Goal: Task Accomplishment & Management: Manage account settings

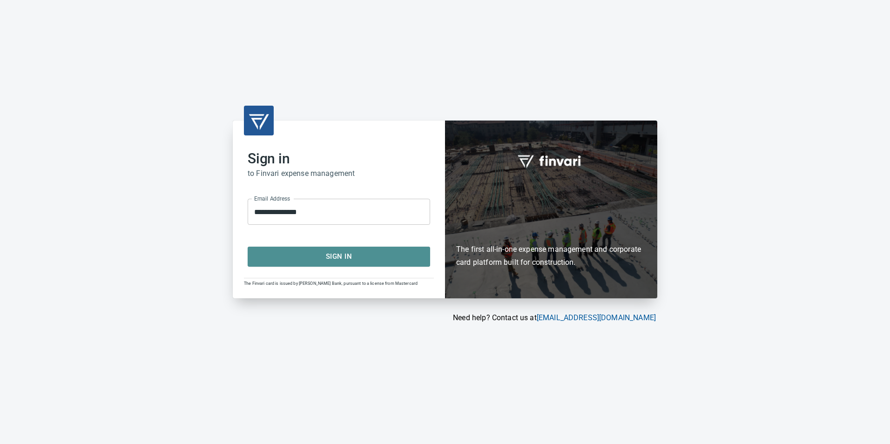
click at [391, 261] on span "Sign In" at bounding box center [339, 257] width 162 height 12
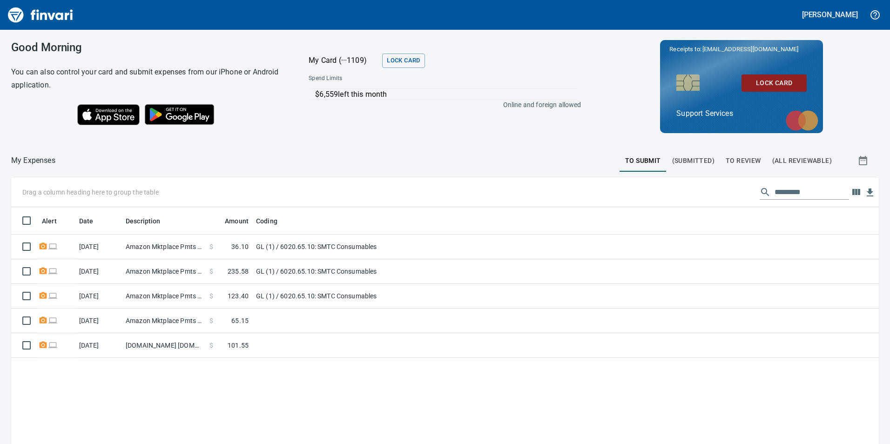
scroll to position [335, 854]
click at [739, 158] on span "To Review" at bounding box center [743, 161] width 35 height 12
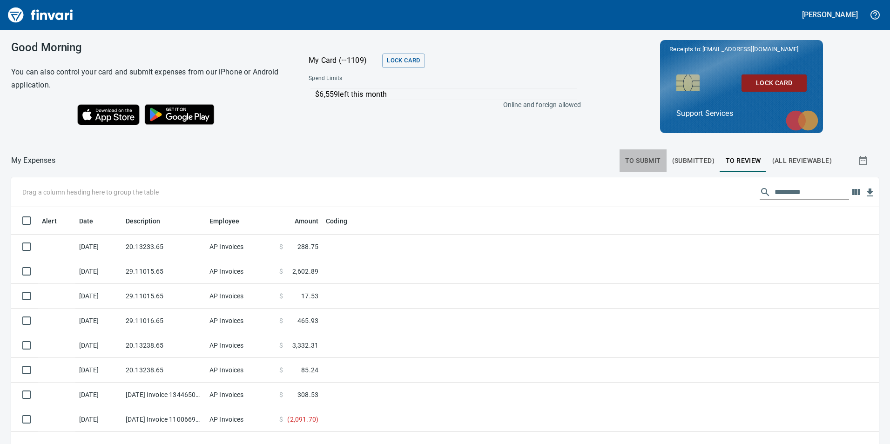
click at [655, 158] on span "To Submit" at bounding box center [643, 161] width 36 height 12
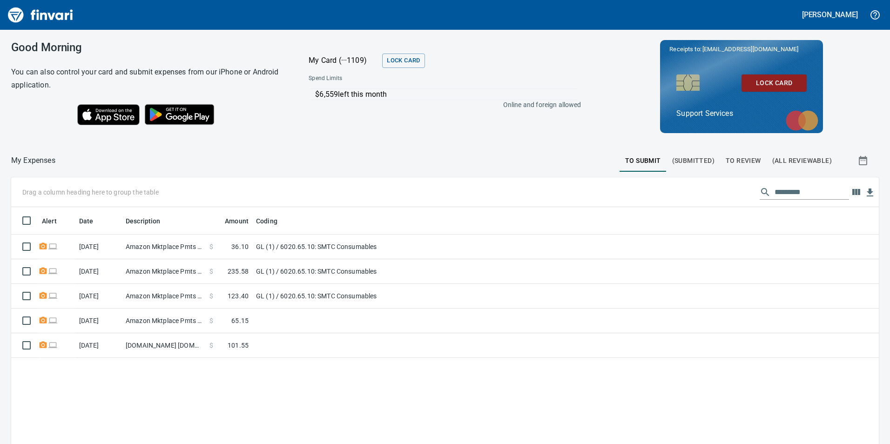
scroll to position [335, 854]
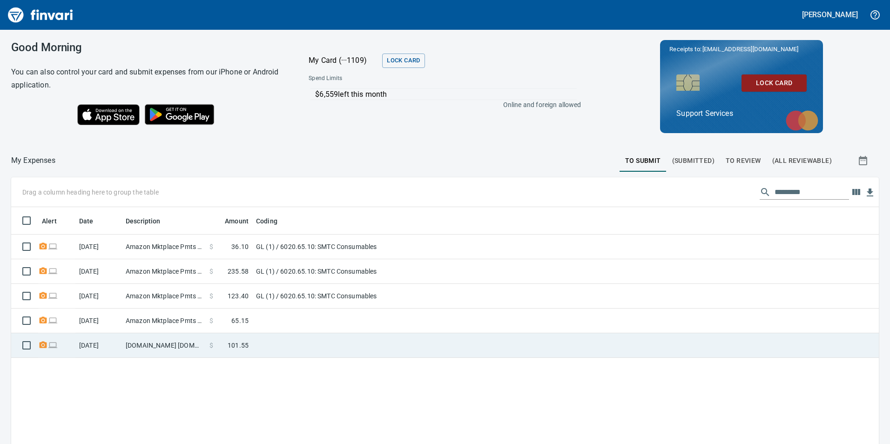
click at [297, 344] on td at bounding box center [368, 345] width 233 height 25
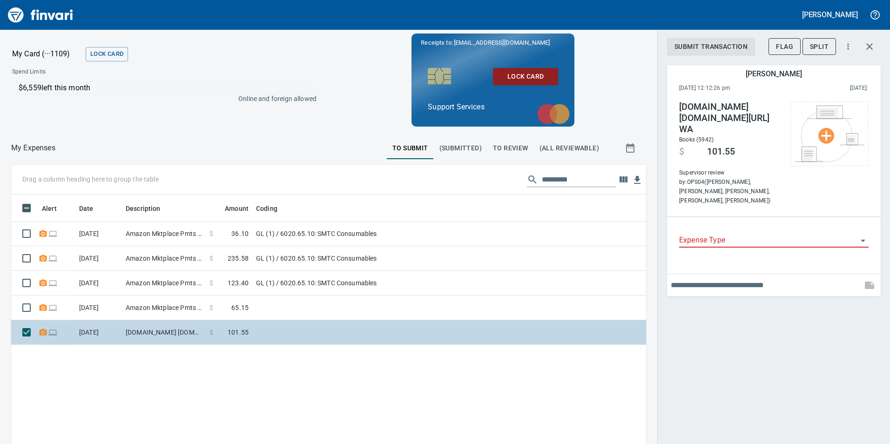
scroll to position [335, 621]
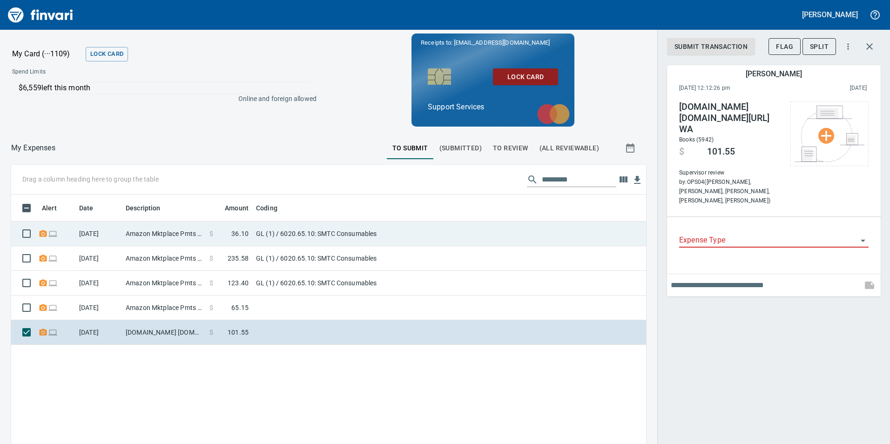
click at [433, 233] on td "GL (1) / 6020.65.10: SMTC Consumables" at bounding box center [368, 234] width 233 height 25
type input "**"
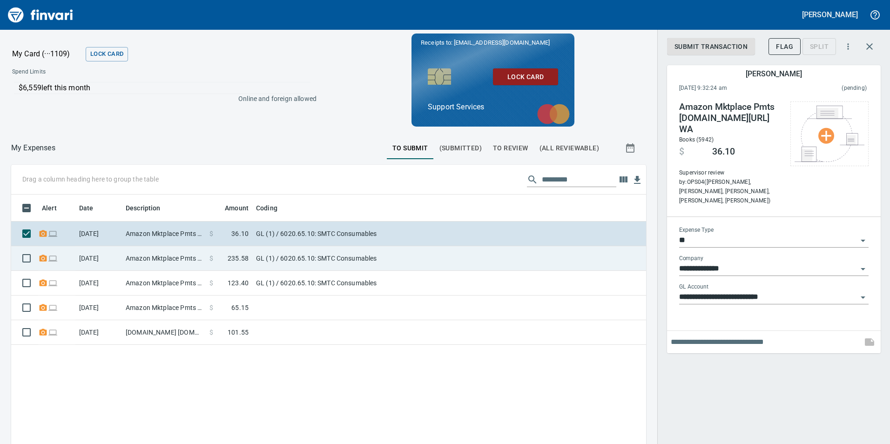
click at [421, 256] on td "GL (1) / 6020.65.10: SMTC Consumables" at bounding box center [368, 258] width 233 height 25
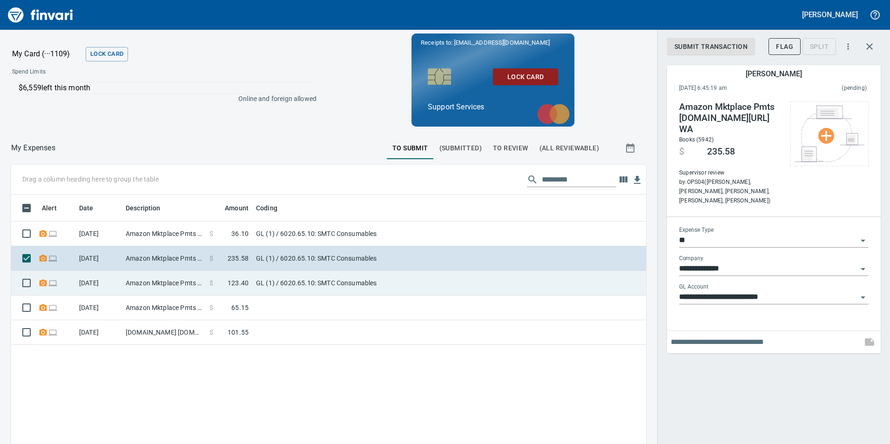
click at [410, 275] on td "GL (1) / 6020.65.10: SMTC Consumables" at bounding box center [368, 283] width 233 height 25
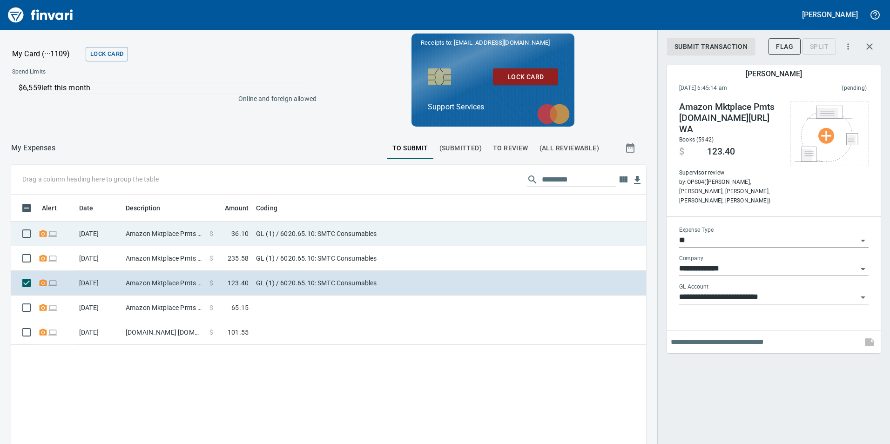
click at [406, 245] on td "GL (1) / 6020.65.10: SMTC Consumables" at bounding box center [368, 234] width 233 height 25
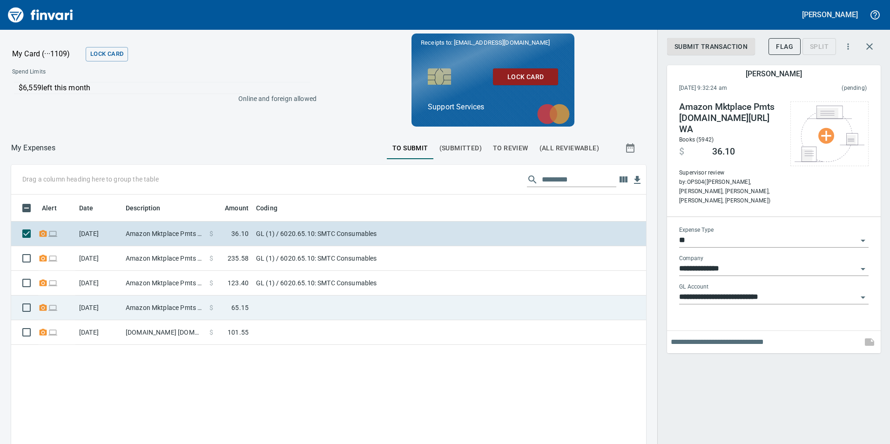
click at [361, 312] on td at bounding box center [368, 308] width 233 height 25
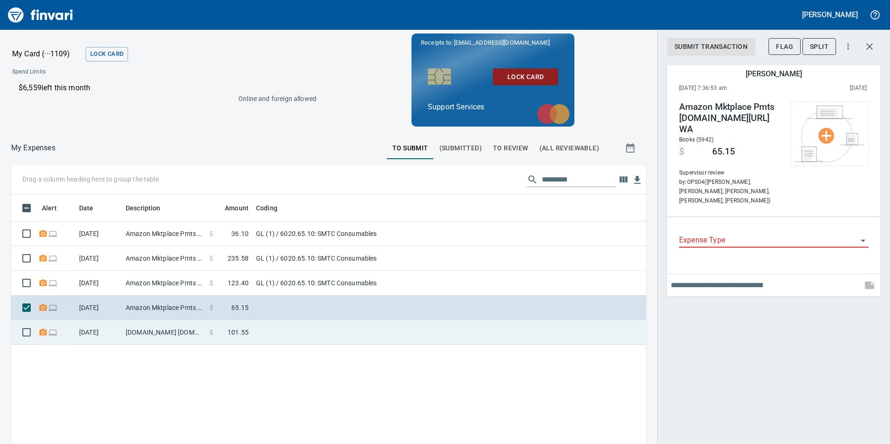
click at [358, 336] on td at bounding box center [368, 332] width 233 height 25
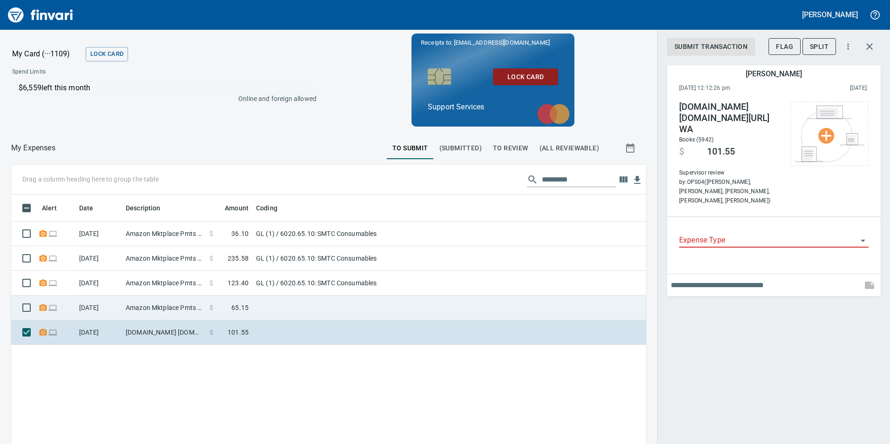
click at [365, 316] on td at bounding box center [368, 308] width 233 height 25
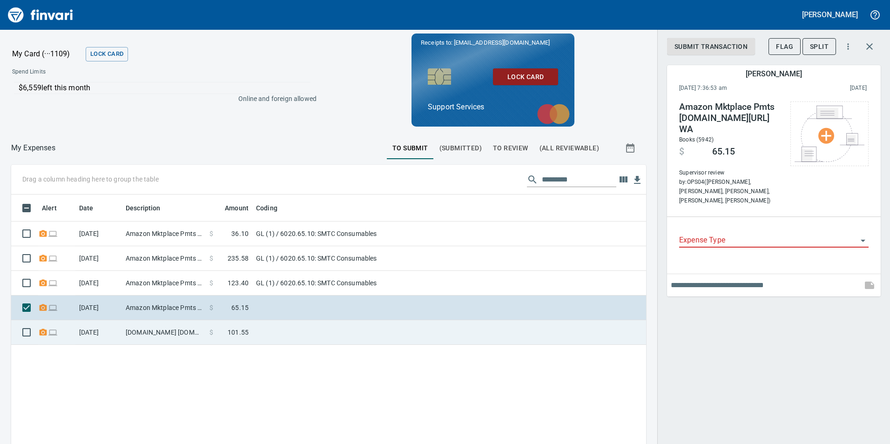
click at [360, 336] on td at bounding box center [368, 332] width 233 height 25
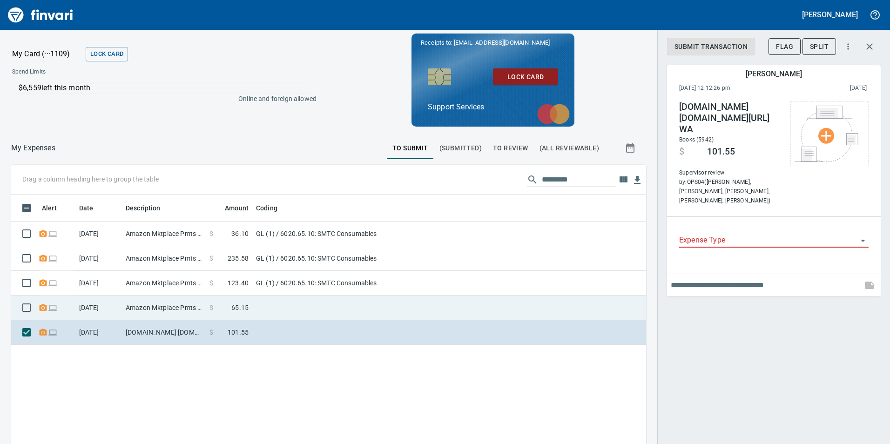
click at [373, 310] on td at bounding box center [368, 308] width 233 height 25
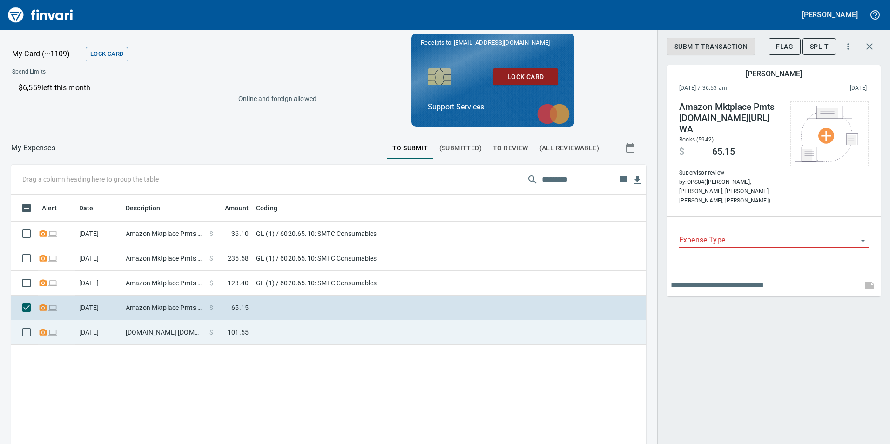
click at [369, 320] on td at bounding box center [368, 332] width 233 height 25
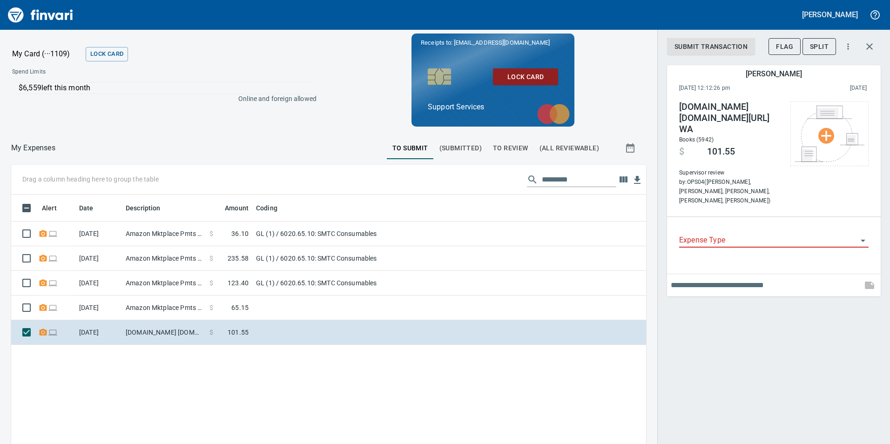
click at [852, 234] on input "Expense Type" at bounding box center [768, 240] width 178 height 13
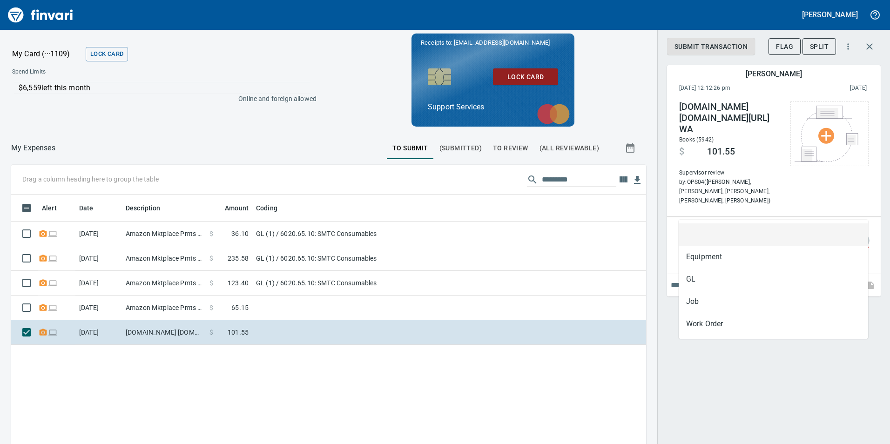
click at [861, 235] on icon "Close" at bounding box center [863, 240] width 11 height 11
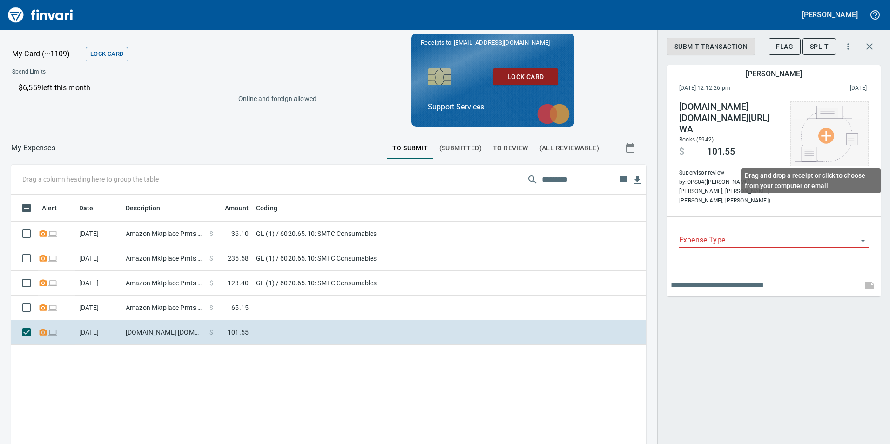
click at [816, 137] on img at bounding box center [830, 134] width 70 height 56
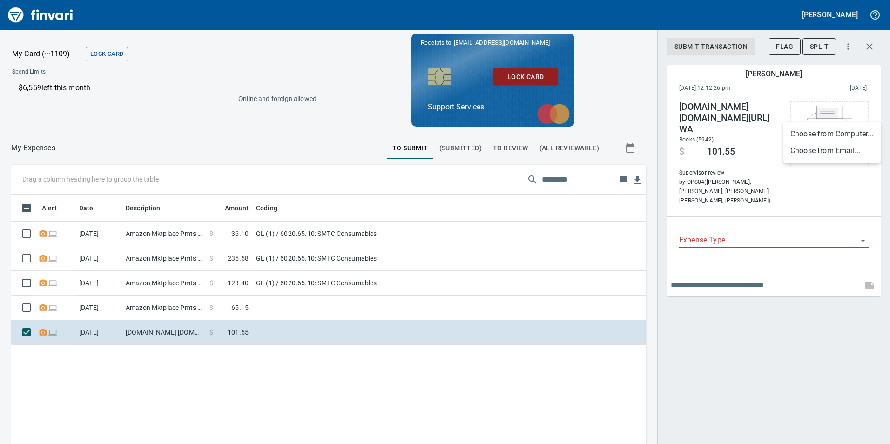
click at [829, 147] on li "Choose from Email..." at bounding box center [832, 150] width 98 height 17
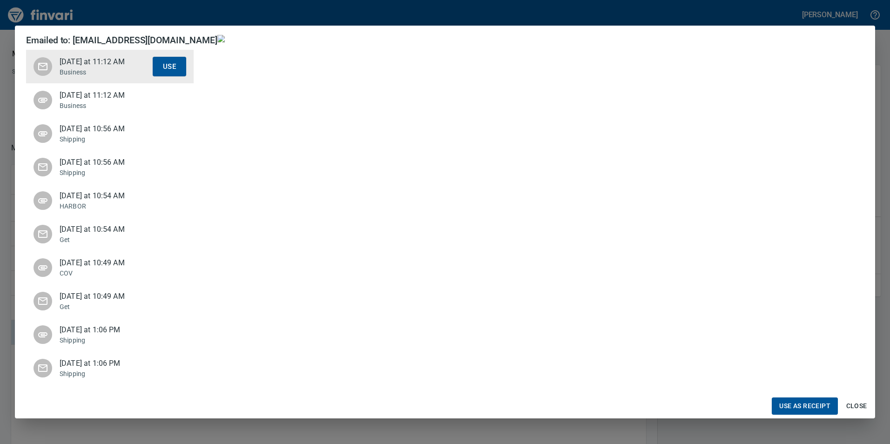
click at [78, 110] on p "Business" at bounding box center [106, 105] width 93 height 9
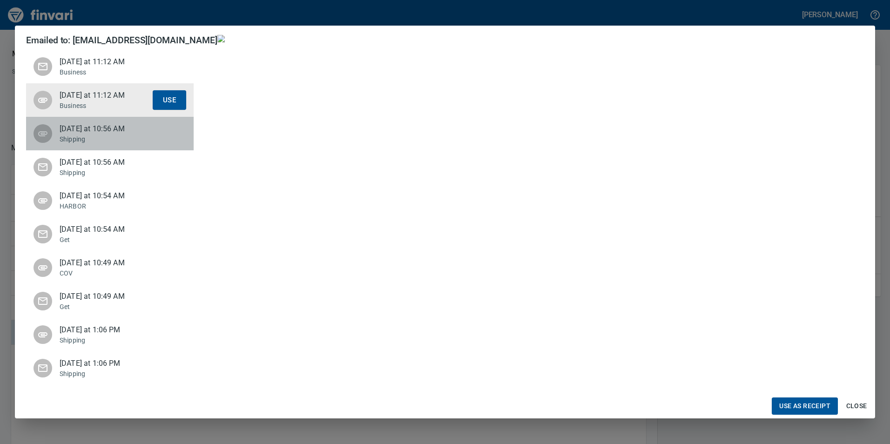
click at [97, 136] on p "Shipping" at bounding box center [106, 139] width 93 height 9
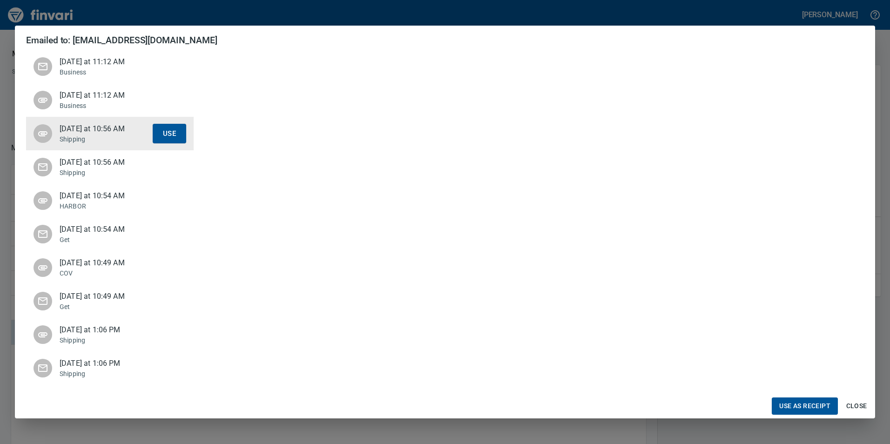
scroll to position [439, 0]
click at [114, 182] on div "Last Friday at 10:56 AM Shipping Use" at bounding box center [110, 167] width 168 height 34
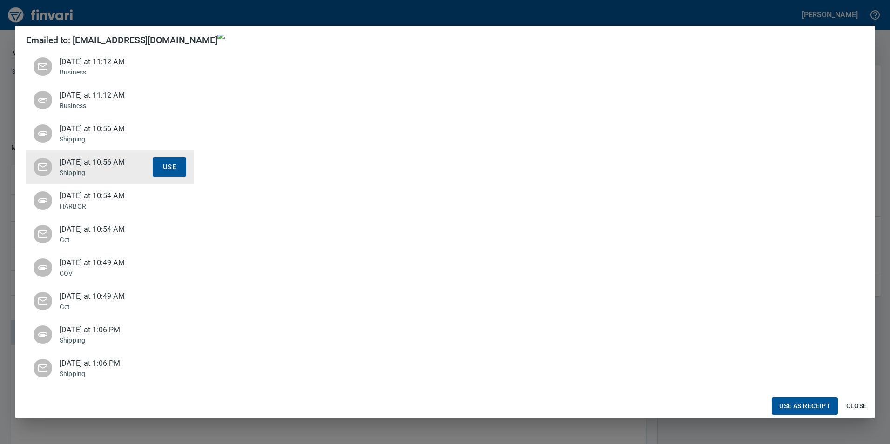
scroll to position [0, 0]
click at [120, 101] on span "Last Friday at 11:12 AM" at bounding box center [106, 95] width 93 height 11
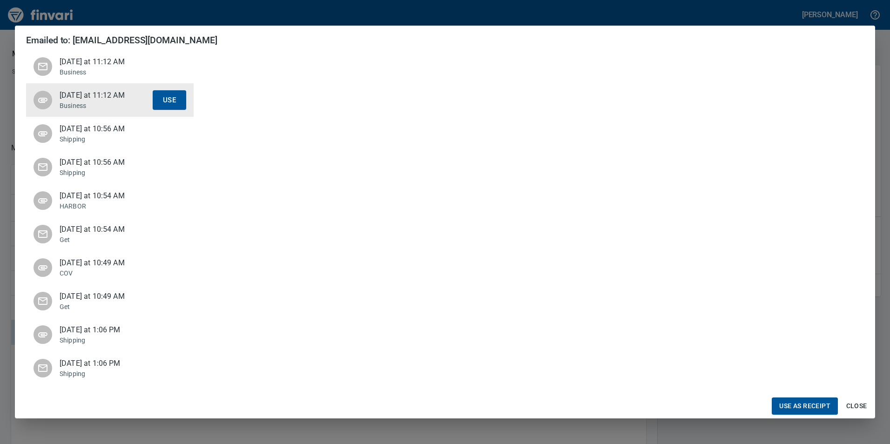
scroll to position [445, 0]
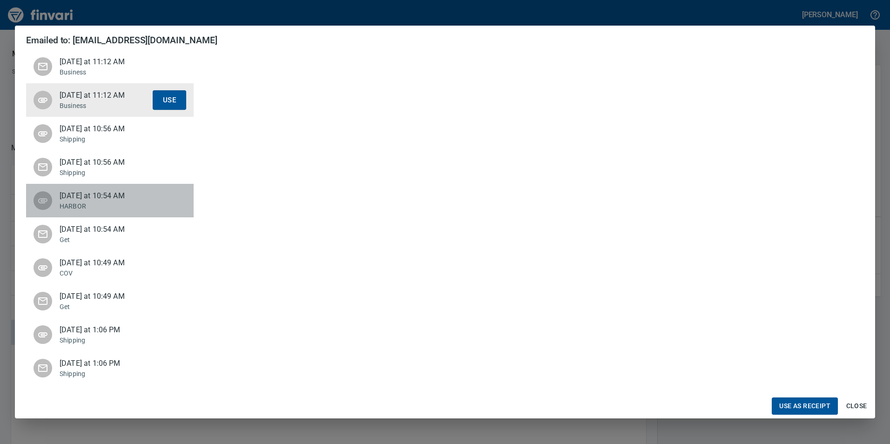
click at [117, 201] on span "Last Friday at 10:54 AM" at bounding box center [106, 195] width 93 height 11
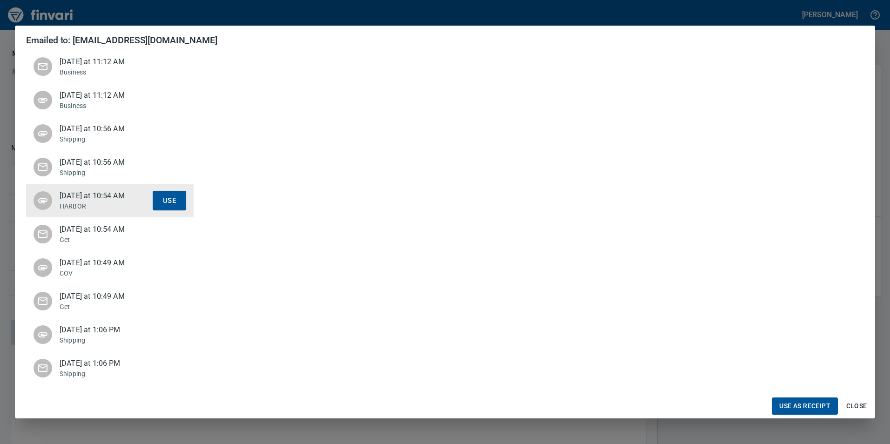
click at [95, 227] on span "Last Friday at 10:54 AM" at bounding box center [106, 229] width 93 height 11
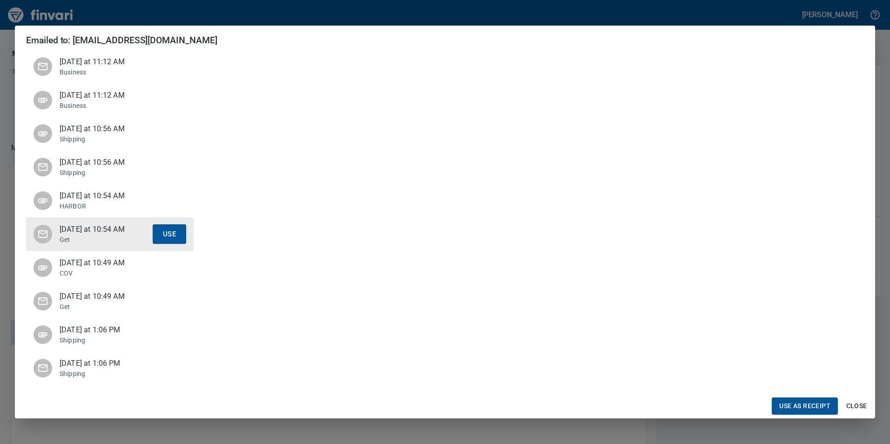
click at [857, 403] on span "Close" at bounding box center [857, 406] width 22 height 12
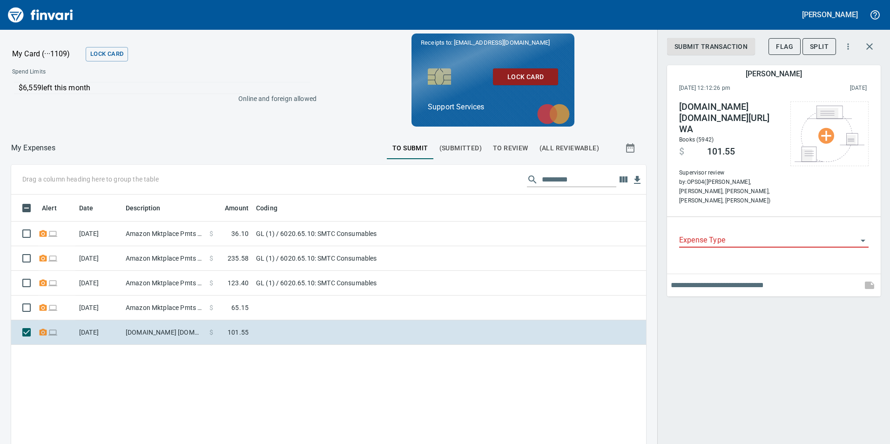
scroll to position [335, 621]
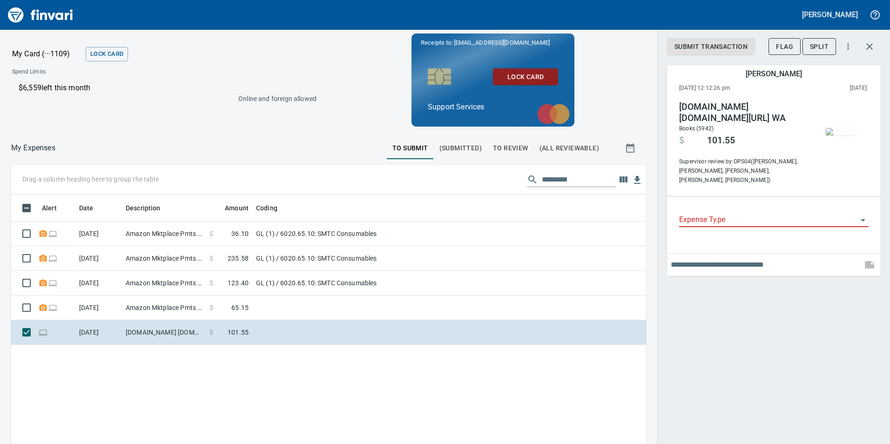
click at [757, 214] on input "Expense Type" at bounding box center [768, 220] width 178 height 13
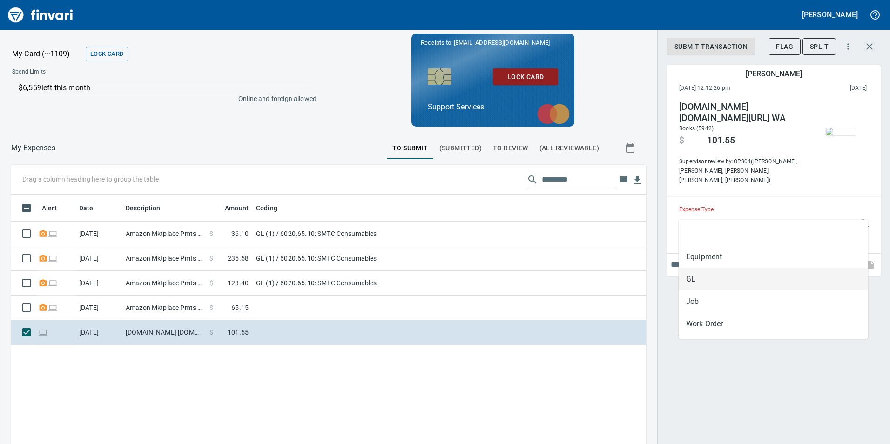
click at [731, 286] on li "GL" at bounding box center [774, 279] width 190 height 22
type input "**"
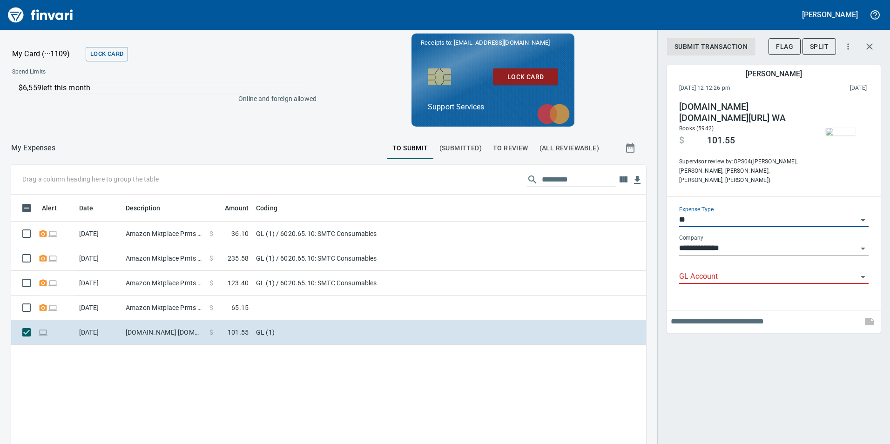
click at [729, 263] on div "GL Account" at bounding box center [774, 273] width 190 height 21
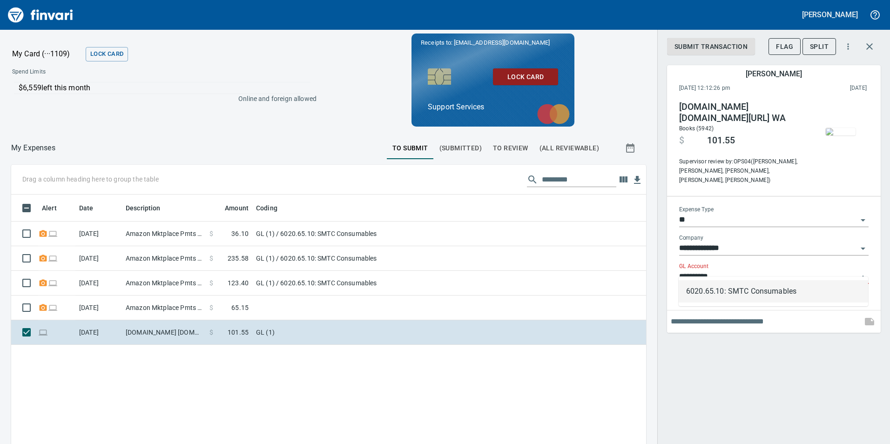
click at [749, 286] on li "6020.65.10: SMTC Consumables" at bounding box center [774, 291] width 190 height 22
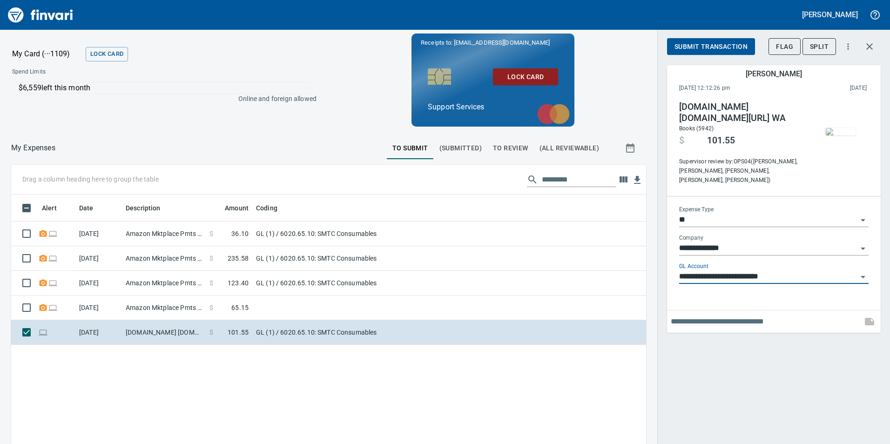
type input "**********"
click at [692, 43] on span "Submit Transaction" at bounding box center [711, 47] width 73 height 12
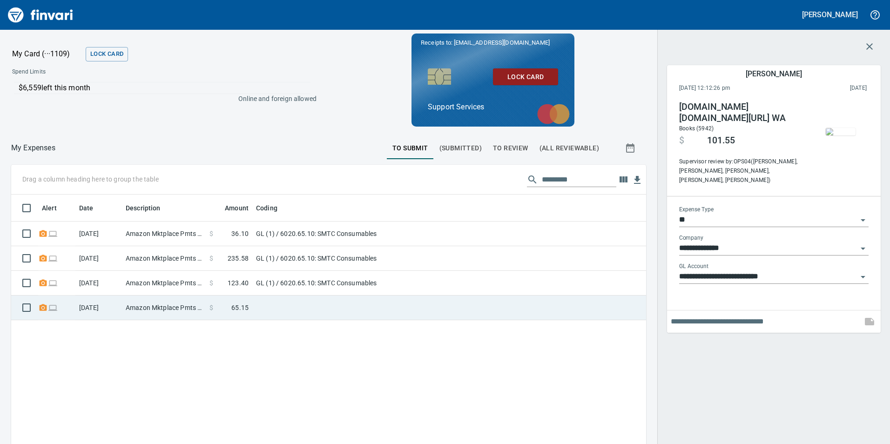
click at [276, 304] on td at bounding box center [368, 308] width 233 height 25
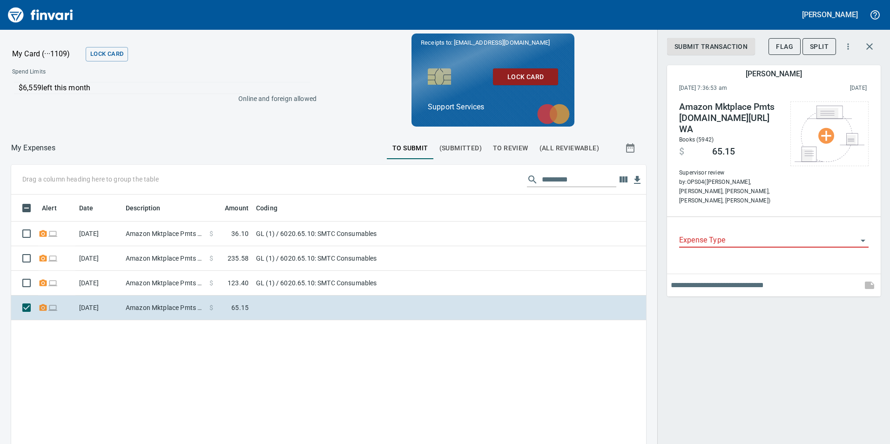
click at [780, 234] on input "Expense Type" at bounding box center [768, 240] width 178 height 13
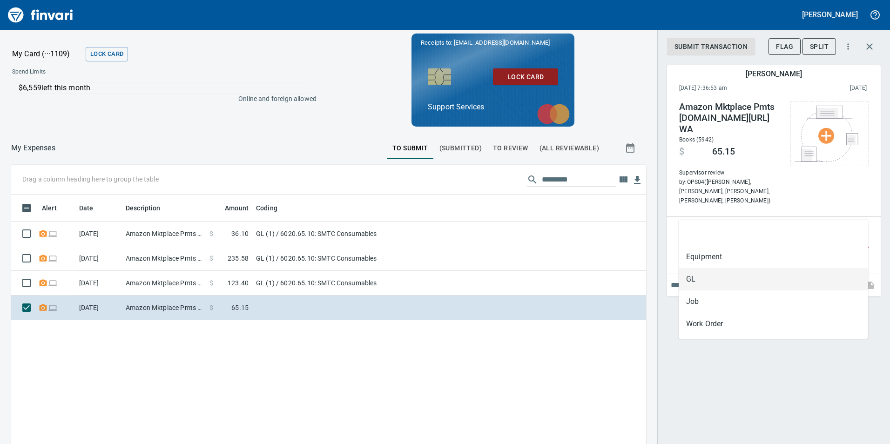
click at [725, 286] on li "GL" at bounding box center [774, 279] width 190 height 22
type input "**"
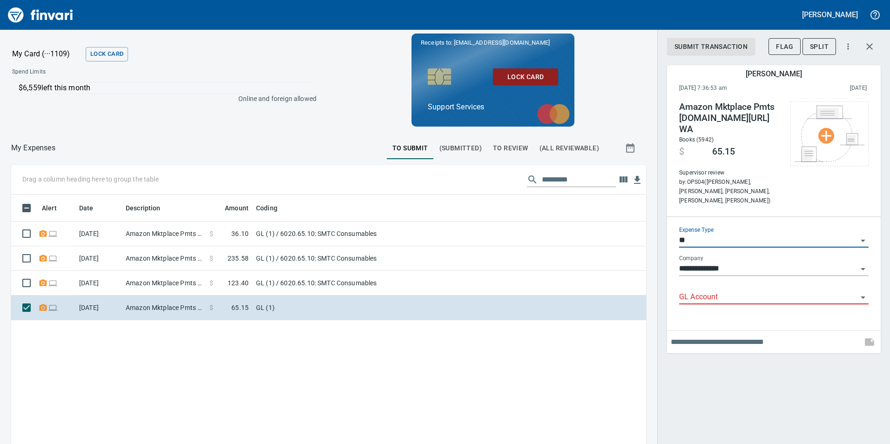
click at [766, 284] on div "GL Account" at bounding box center [774, 294] width 190 height 21
click at [775, 289] on li "6020.65.10: SMTC Consumables" at bounding box center [774, 291] width 190 height 22
type input "**********"
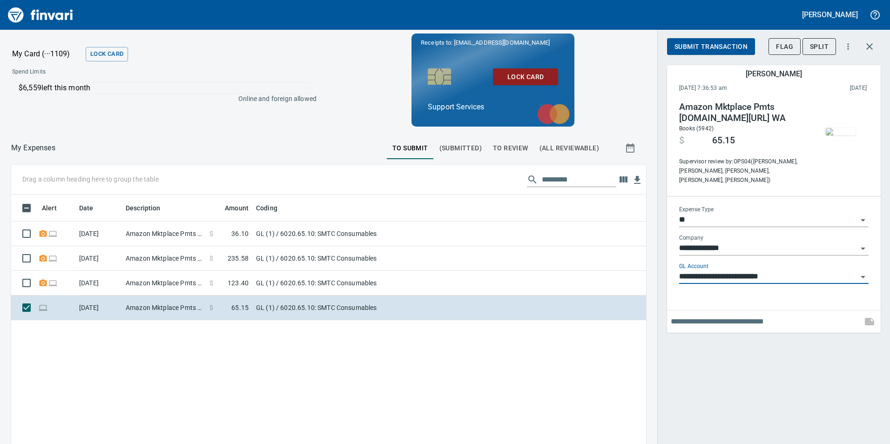
click at [704, 43] on span "Submit Transaction" at bounding box center [711, 47] width 73 height 12
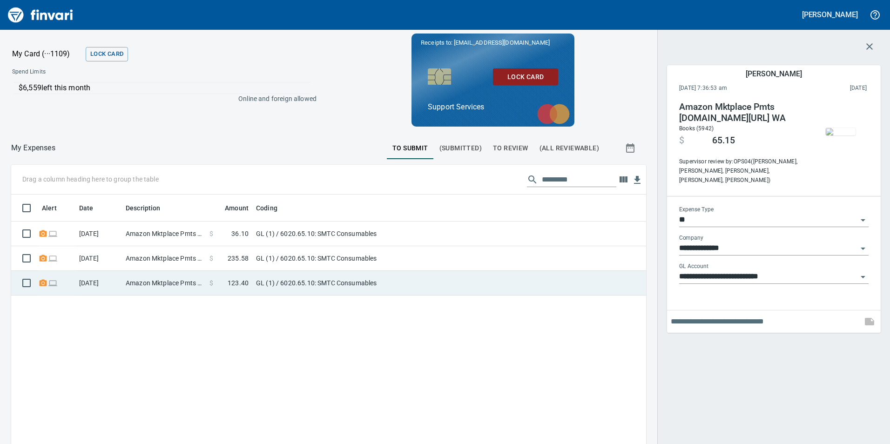
click at [393, 283] on td "GL (1) / 6020.65.10: SMTC Consumables" at bounding box center [368, 283] width 233 height 25
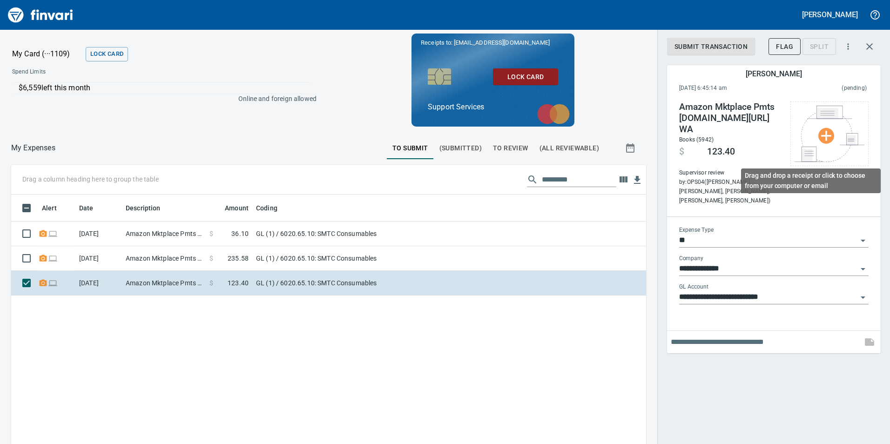
scroll to position [335, 621]
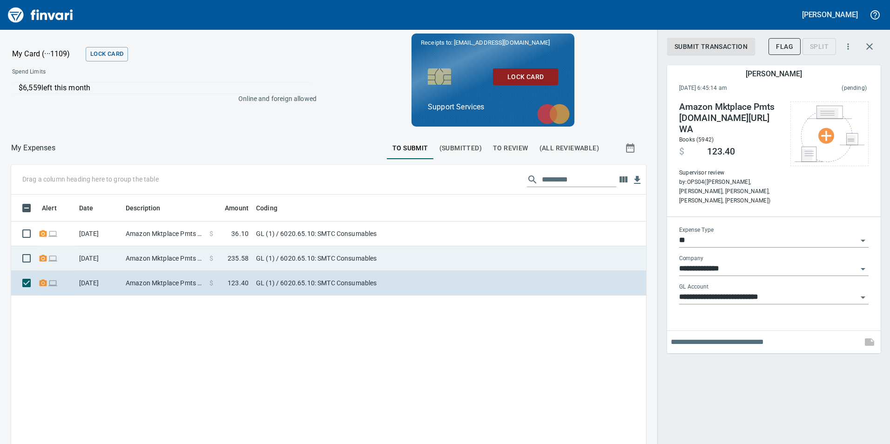
click at [177, 259] on td "Amazon Mktplace Pmts Amzn.com/bill WA" at bounding box center [164, 258] width 84 height 25
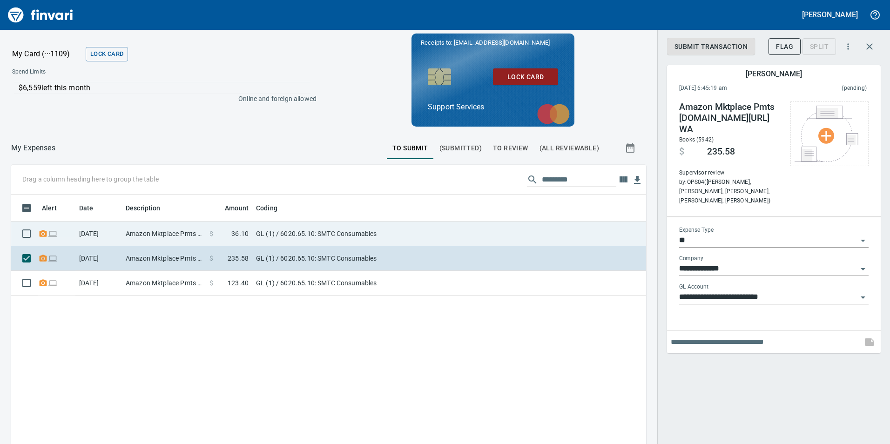
click at [349, 224] on td "GL (1) / 6020.65.10: SMTC Consumables" at bounding box center [368, 234] width 233 height 25
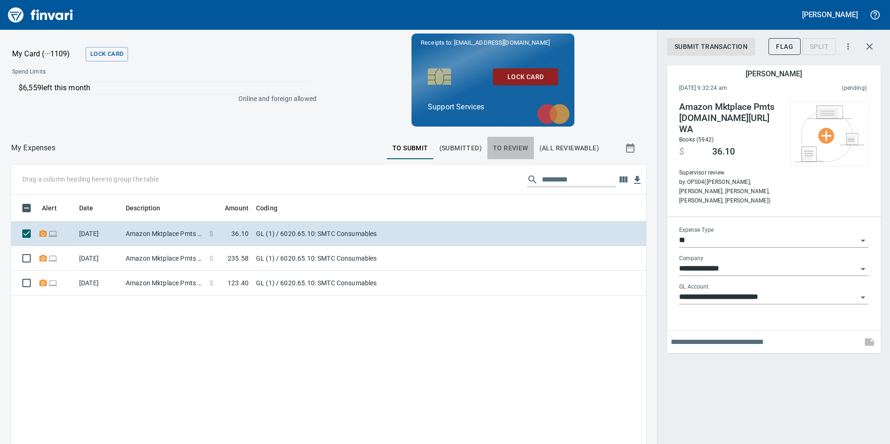
click at [508, 154] on button "To Review" at bounding box center [511, 148] width 47 height 22
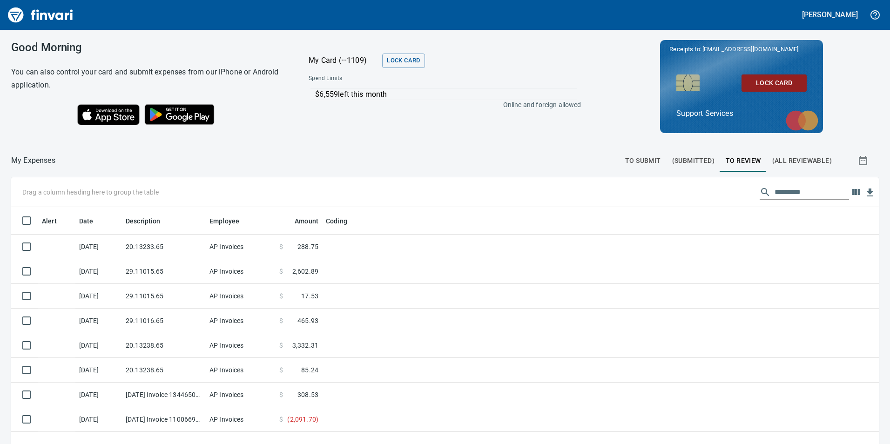
scroll to position [335, 854]
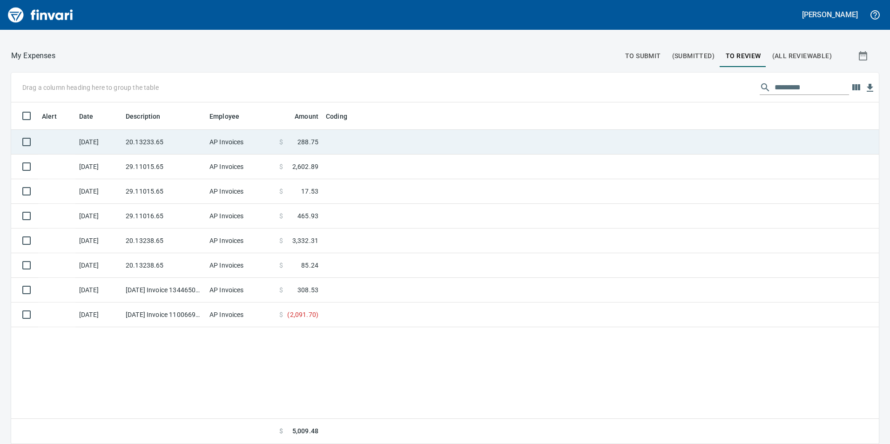
click at [144, 145] on td "20.13233.65" at bounding box center [164, 142] width 84 height 25
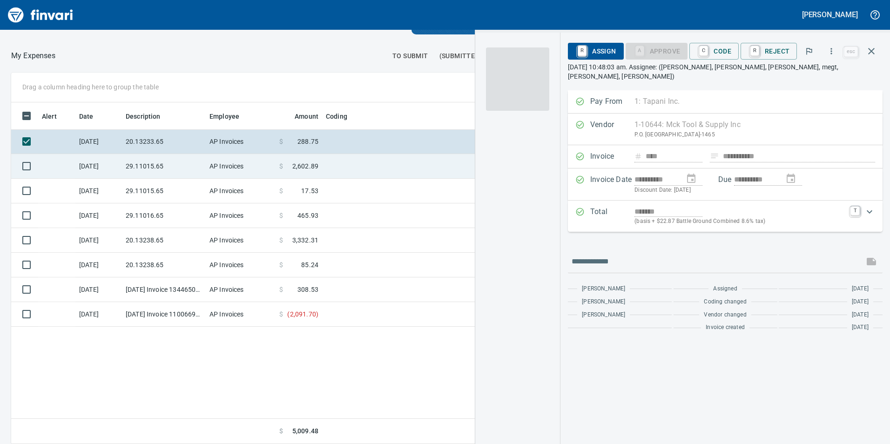
scroll to position [335, 621]
click at [226, 161] on td "AP Invoices" at bounding box center [241, 166] width 70 height 25
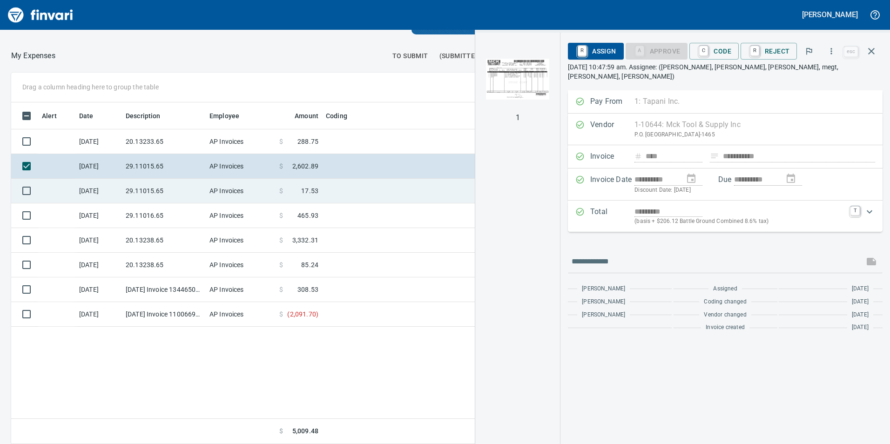
click at [184, 191] on td "29.11015.65" at bounding box center [164, 191] width 84 height 25
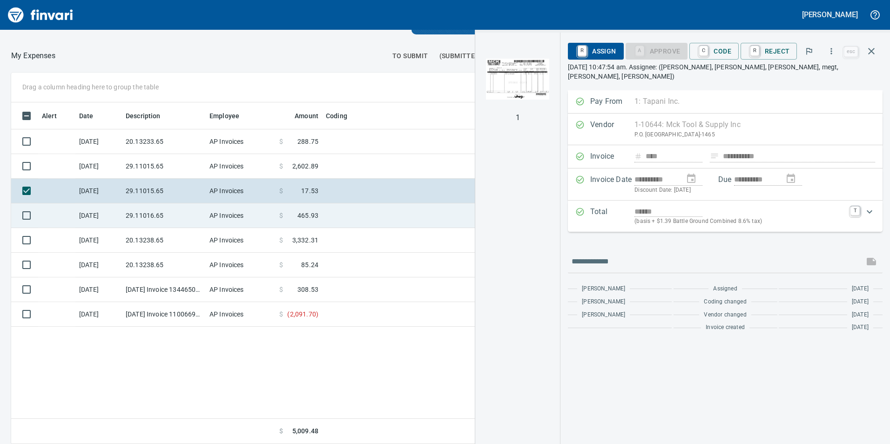
click at [167, 211] on td "29.11016.65" at bounding box center [164, 216] width 84 height 25
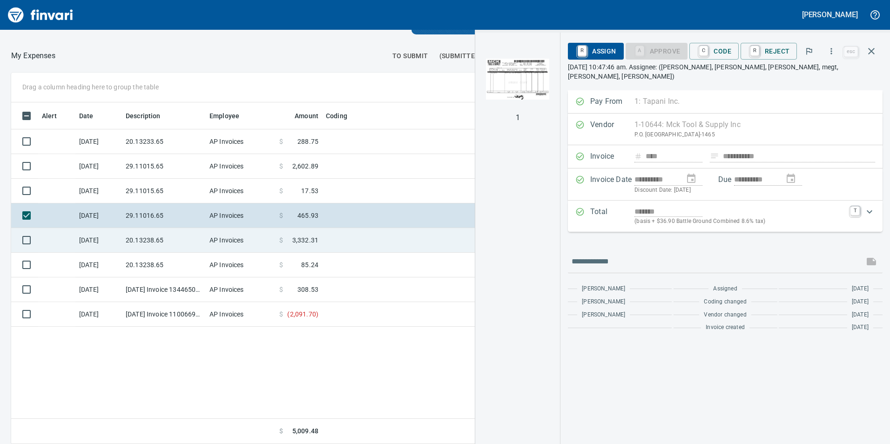
click at [166, 245] on td "20.13238.65" at bounding box center [164, 240] width 84 height 25
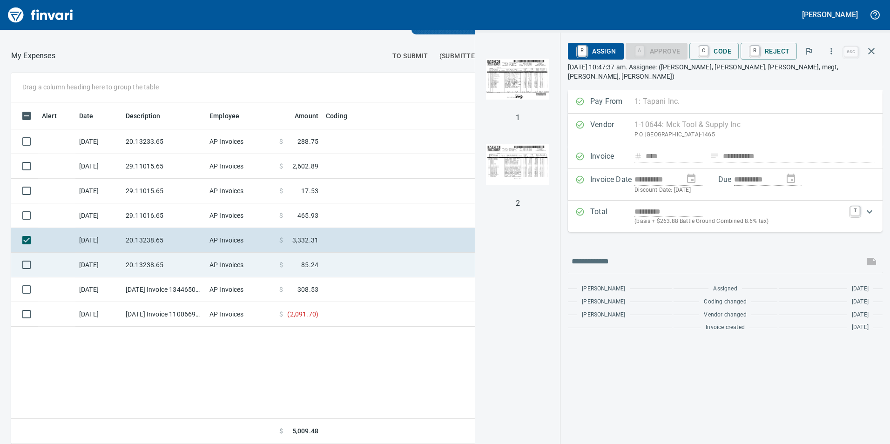
click at [168, 270] on td "20.13238.65" at bounding box center [164, 265] width 84 height 25
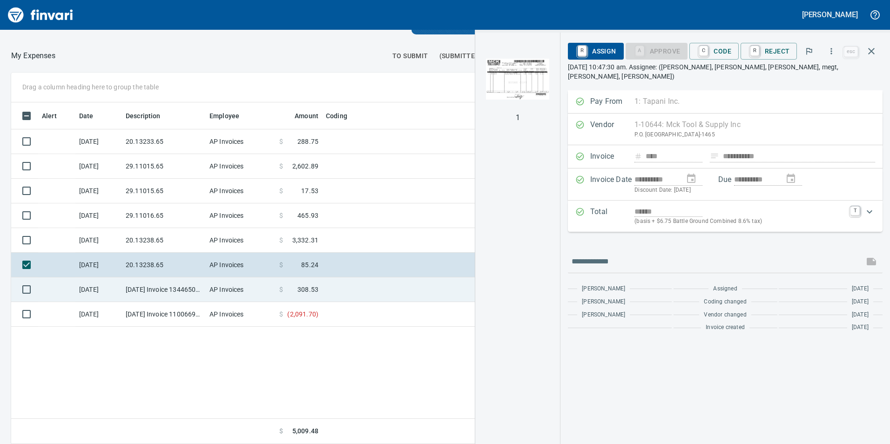
click at [173, 284] on td "9/19/2025 Invoice 13446505-006 from Sunstate Equipment Co (1-30297)" at bounding box center [164, 290] width 84 height 25
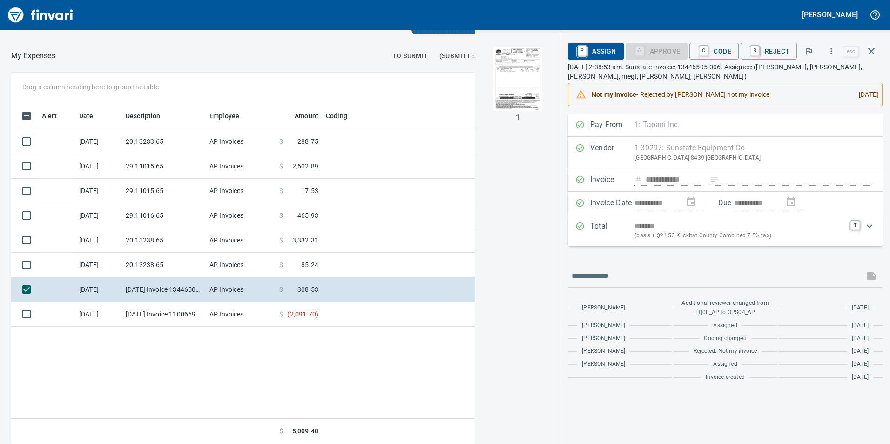
click at [507, 79] on img "button" at bounding box center [517, 78] width 63 height 63
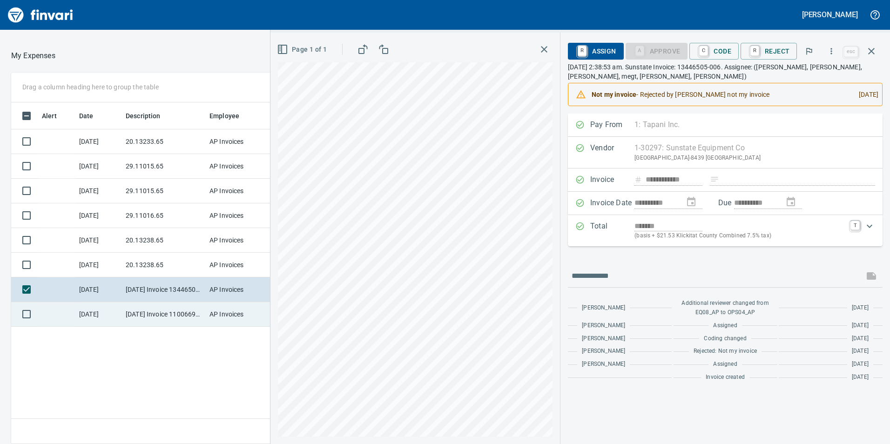
click at [135, 309] on td "9/16/2025 Invoice 11006698 from Cessco Inc (1-10167)" at bounding box center [164, 314] width 84 height 25
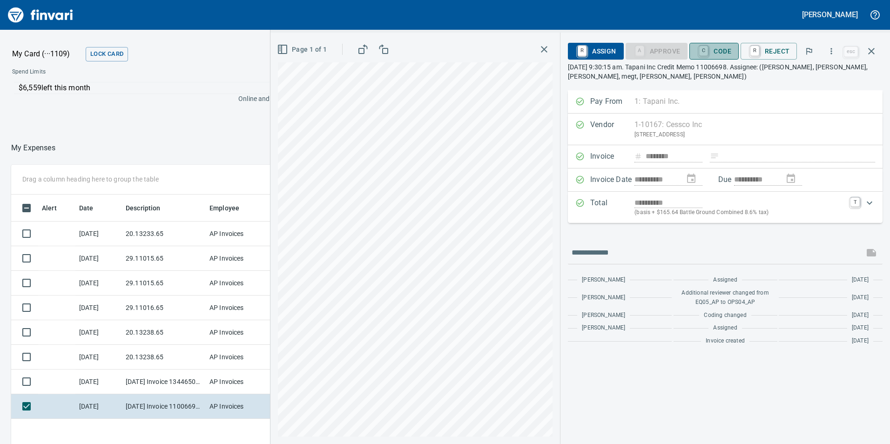
click at [713, 47] on span "C Code" at bounding box center [714, 51] width 34 height 16
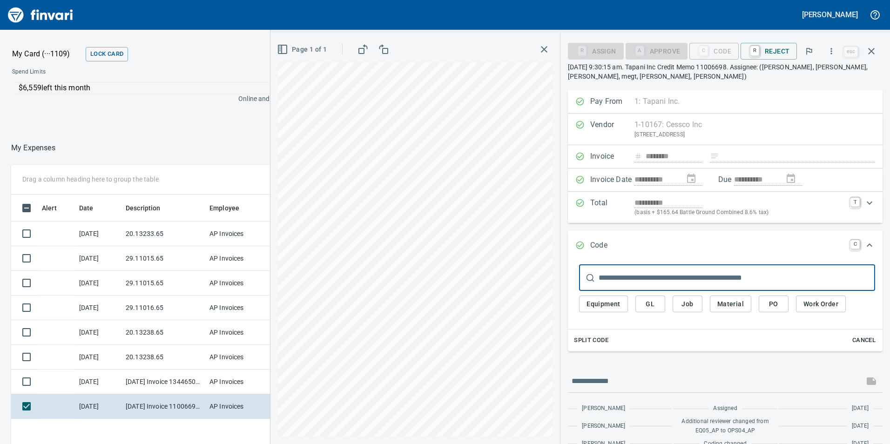
click at [657, 313] on div "Equipment GL Job Material PO Work Order" at bounding box center [727, 306] width 296 height 31
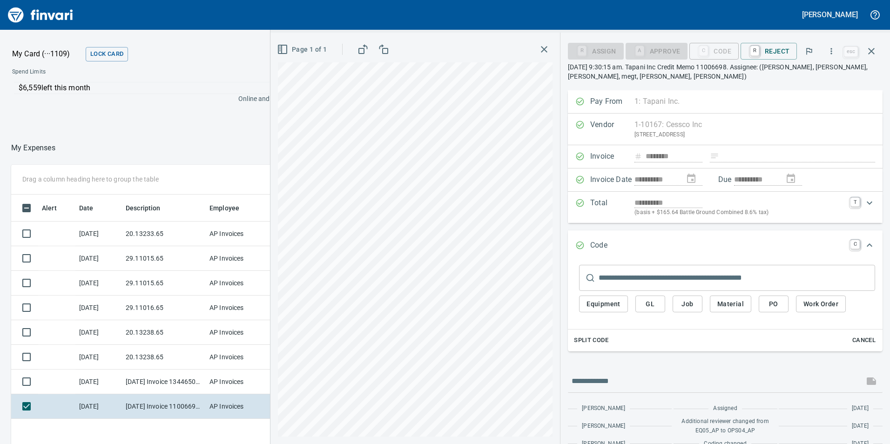
click at [657, 309] on span "GL" at bounding box center [650, 305] width 15 height 12
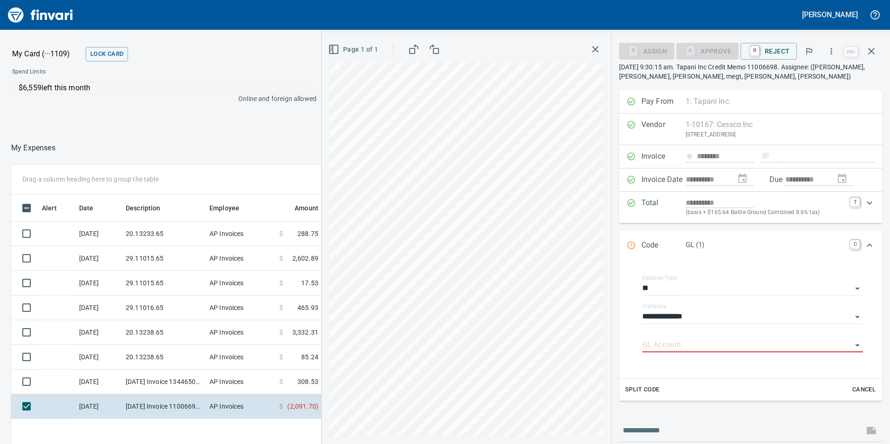
click at [657, 304] on label "Company" at bounding box center [655, 307] width 24 height 6
click at [679, 341] on input "GL Account" at bounding box center [748, 345] width 210 height 13
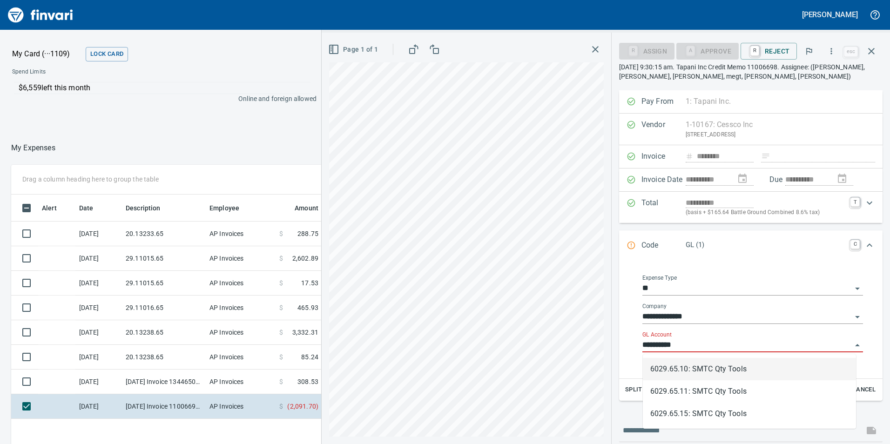
scroll to position [335, 621]
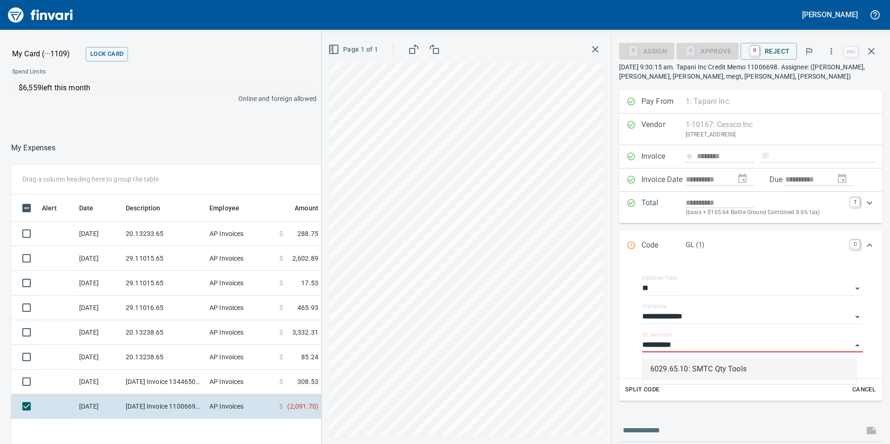
click at [676, 366] on li "6029.65.10: SMTC Qty Tools" at bounding box center [749, 369] width 213 height 22
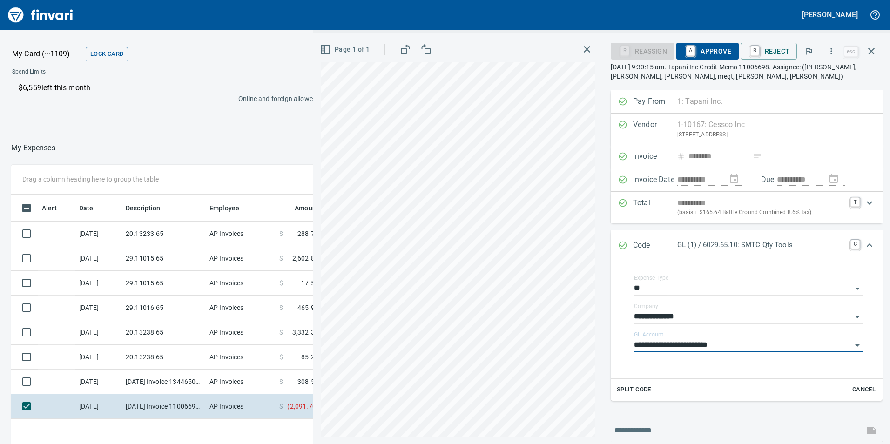
type input "**********"
click at [704, 50] on span "A Approve" at bounding box center [707, 51] width 47 height 16
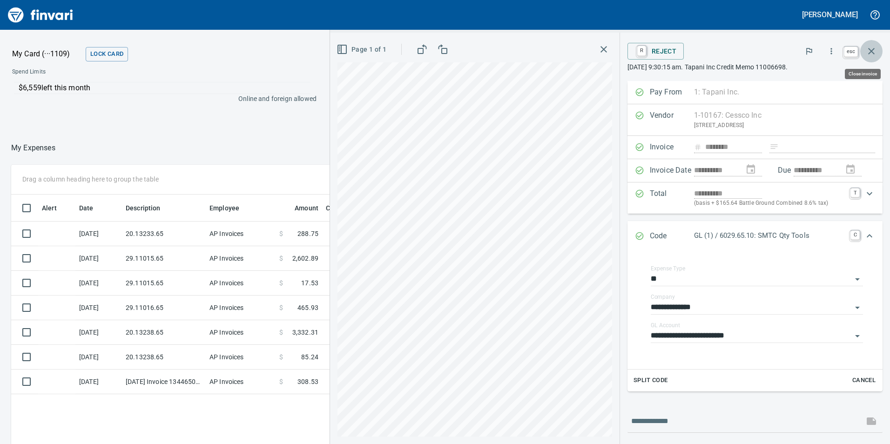
click at [873, 42] on button "button" at bounding box center [872, 51] width 22 height 22
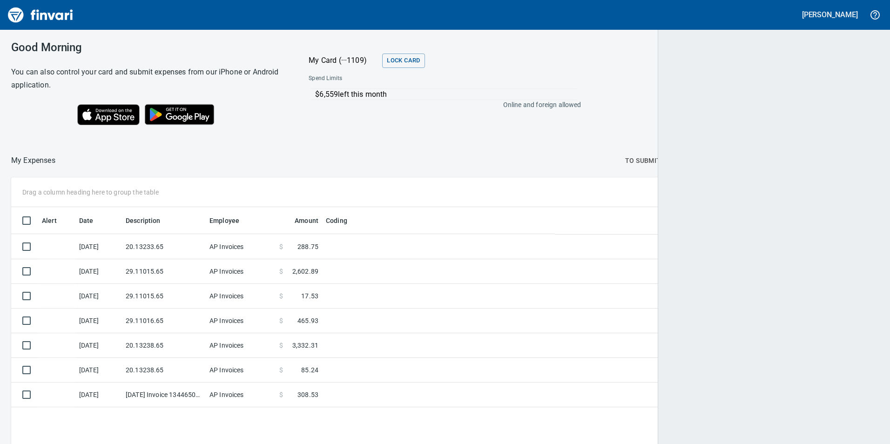
scroll to position [335, 853]
